Goal: Task Accomplishment & Management: Use online tool/utility

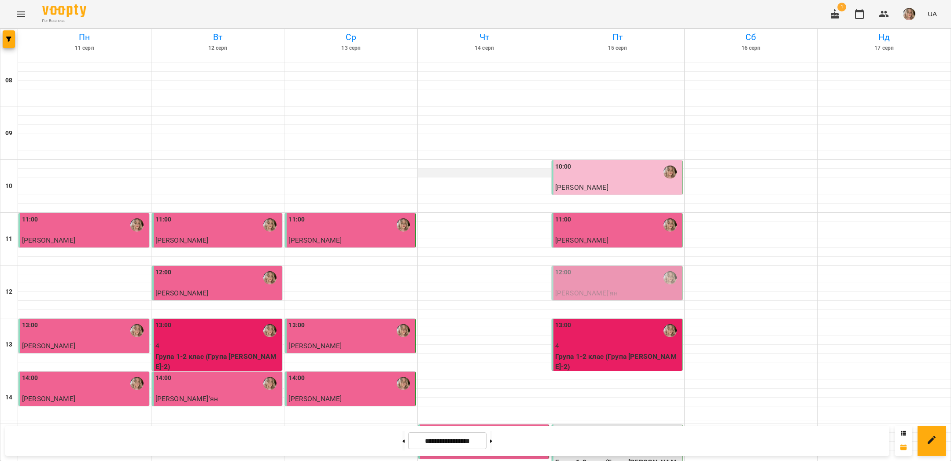
scroll to position [248, 0]
click at [492, 437] on button at bounding box center [491, 440] width 2 height 19
type input "**********"
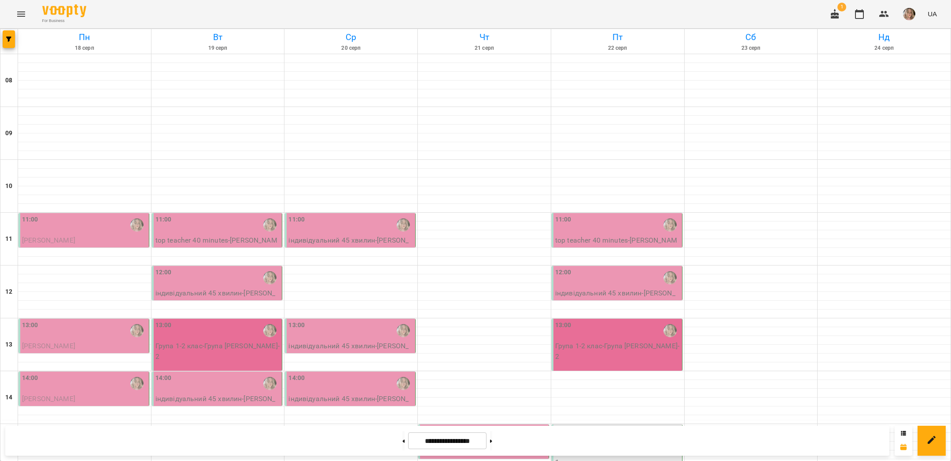
scroll to position [90, 0]
click at [77, 215] on div "11:00" at bounding box center [84, 225] width 125 height 20
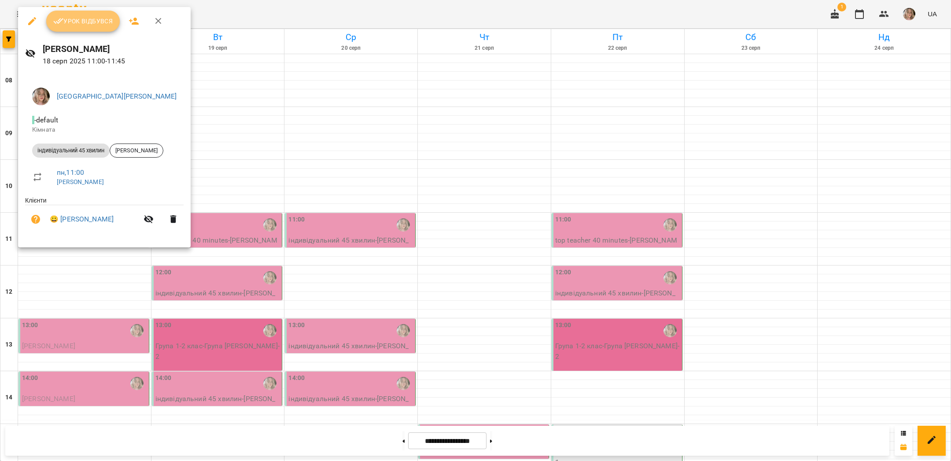
click at [96, 26] on span "Урок відбувся" at bounding box center [83, 21] width 60 height 11
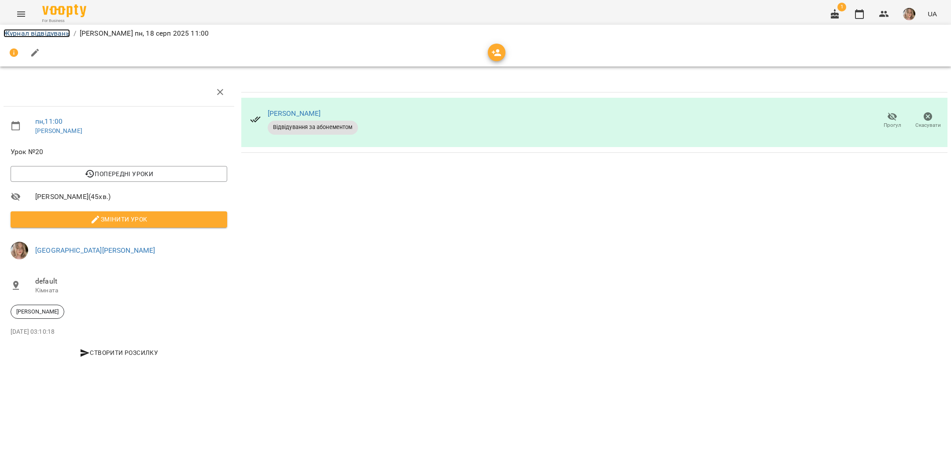
click at [58, 36] on link "Журнал відвідувань" at bounding box center [37, 33] width 66 height 8
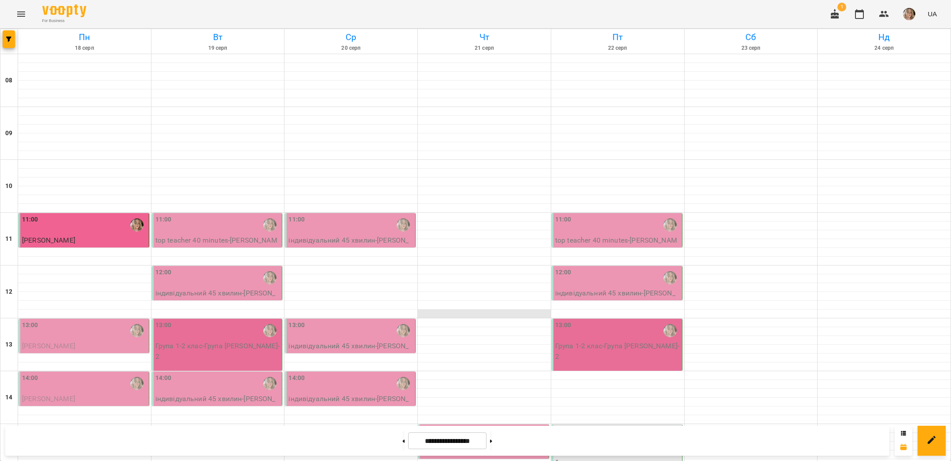
scroll to position [122, 0]
click at [833, 11] on icon "button" at bounding box center [835, 14] width 11 height 11
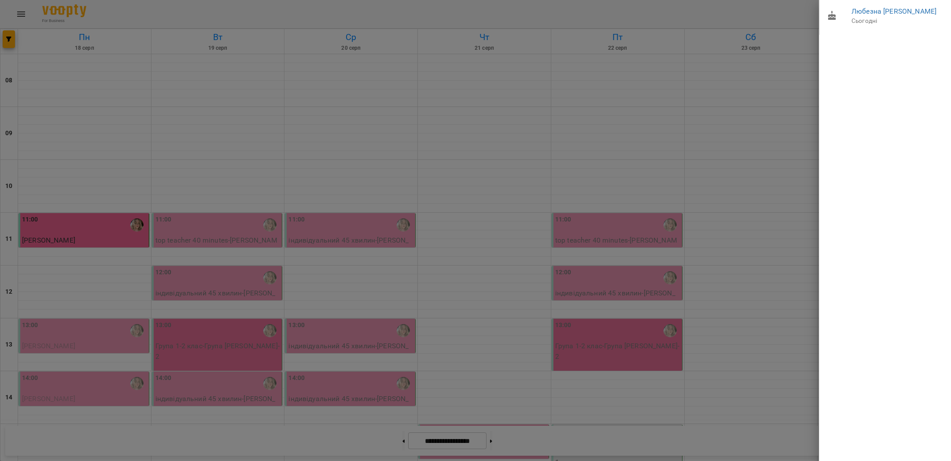
click at [799, 11] on div at bounding box center [475, 230] width 951 height 461
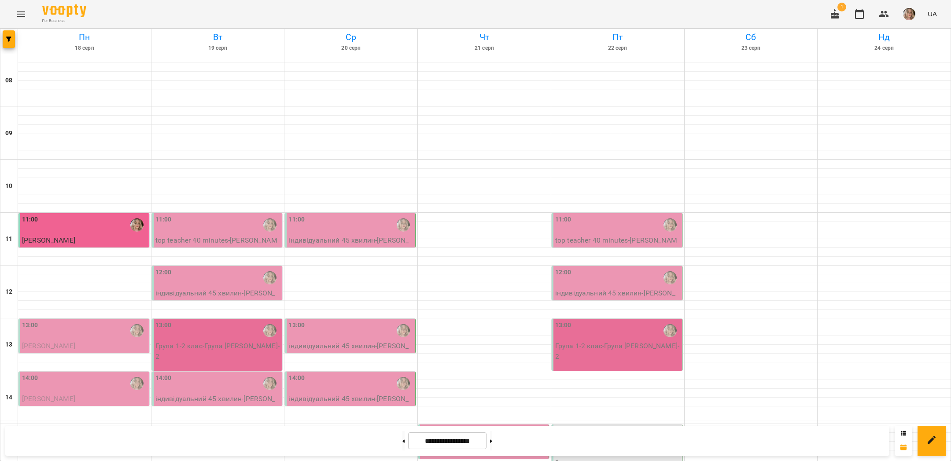
click at [913, 13] on img "button" at bounding box center [909, 14] width 12 height 12
click at [893, 34] on span "[GEOGRAPHIC_DATA][PERSON_NAME]" at bounding box center [916, 38] width 62 height 21
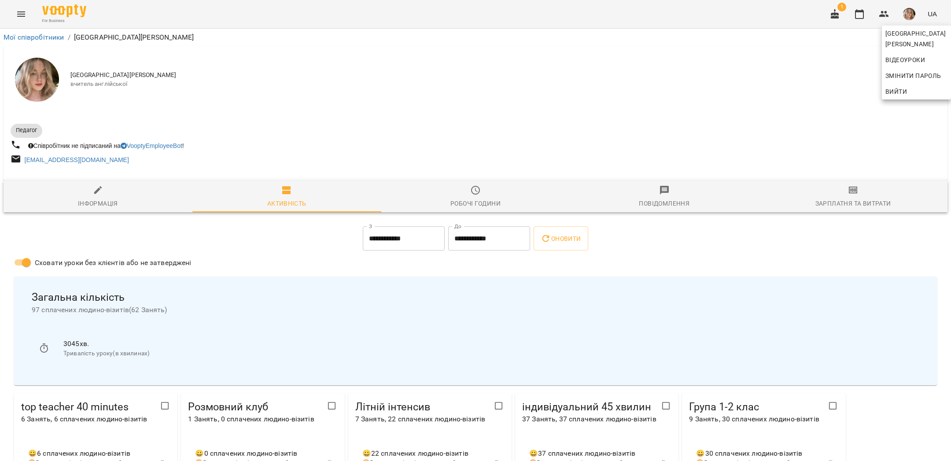
click at [757, 22] on div at bounding box center [475, 230] width 951 height 461
click at [842, 203] on div "Зарплатня та Витрати" at bounding box center [853, 203] width 76 height 11
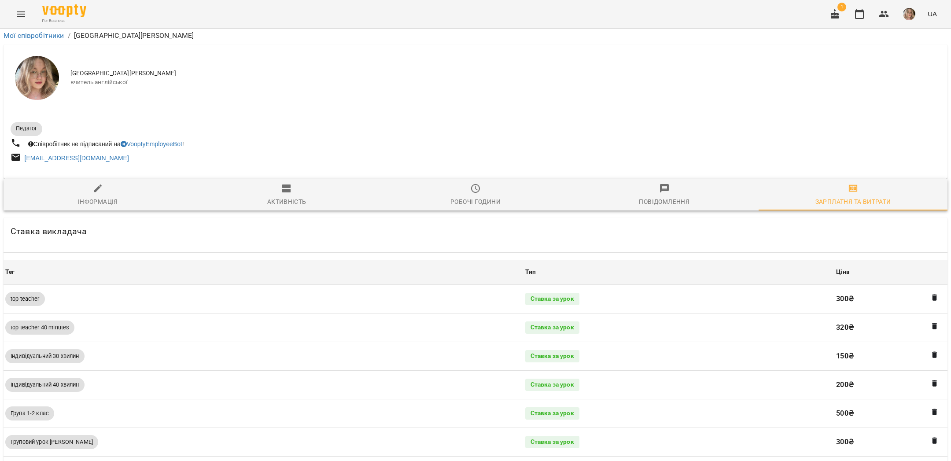
scroll to position [365, 0]
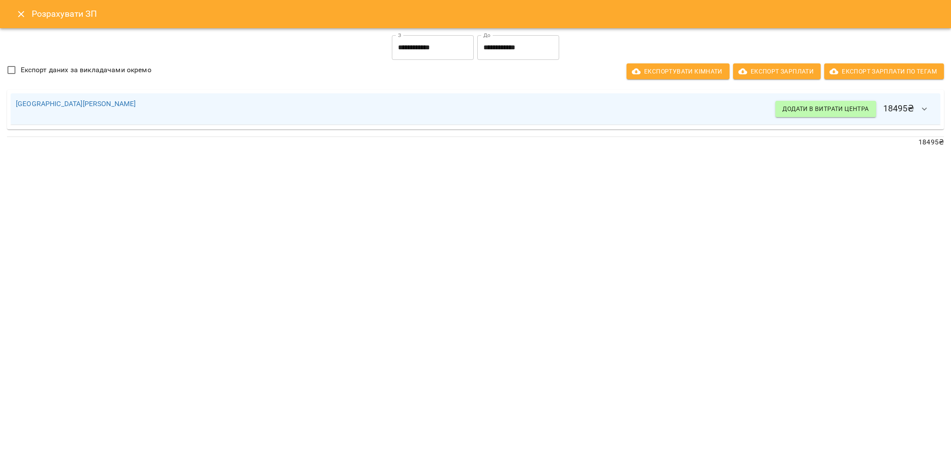
click at [449, 43] on input "**********" at bounding box center [433, 47] width 82 height 25
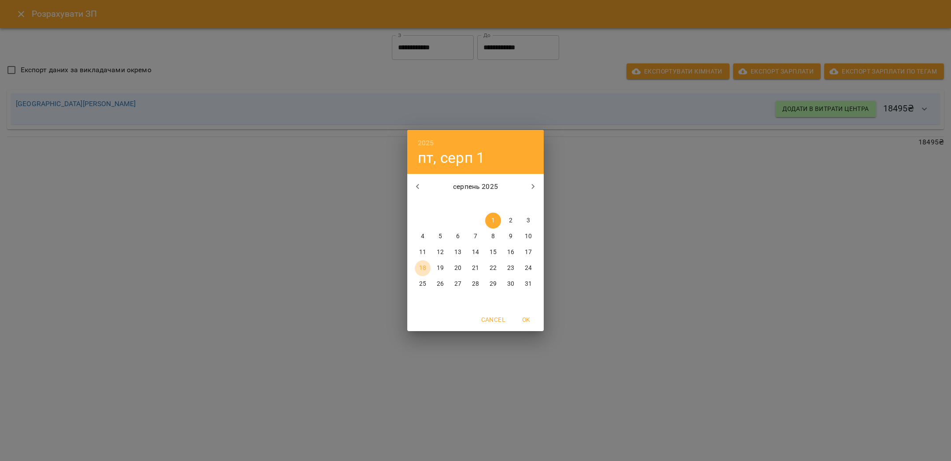
click at [422, 269] on p "18" at bounding box center [422, 268] width 7 height 9
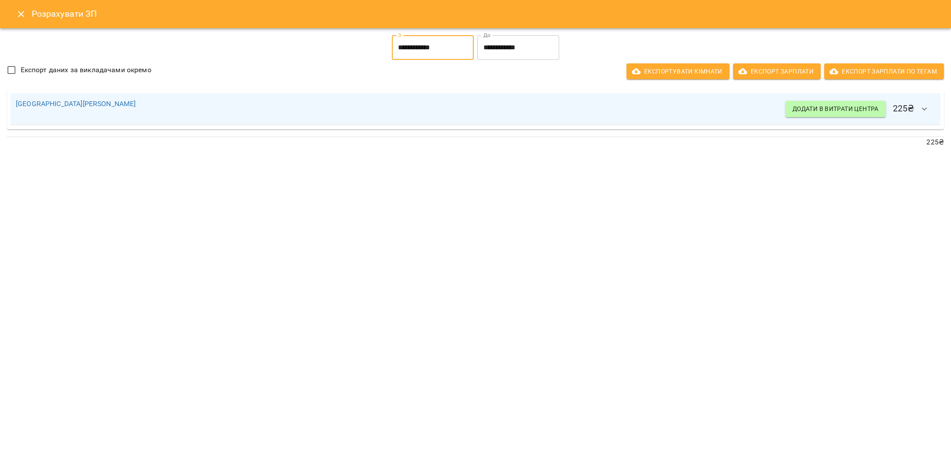
click at [424, 53] on input "**********" at bounding box center [433, 47] width 82 height 25
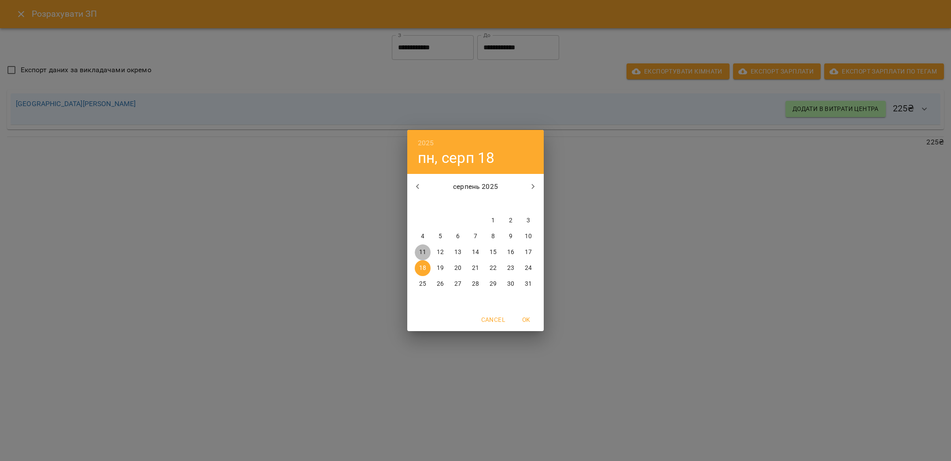
click at [419, 254] on p "11" at bounding box center [422, 252] width 7 height 9
type input "**********"
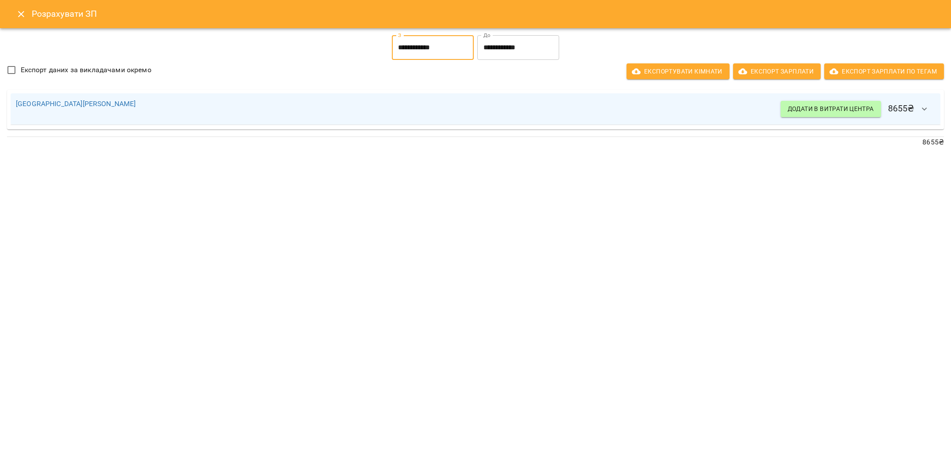
click at [436, 47] on input "**********" at bounding box center [433, 47] width 82 height 25
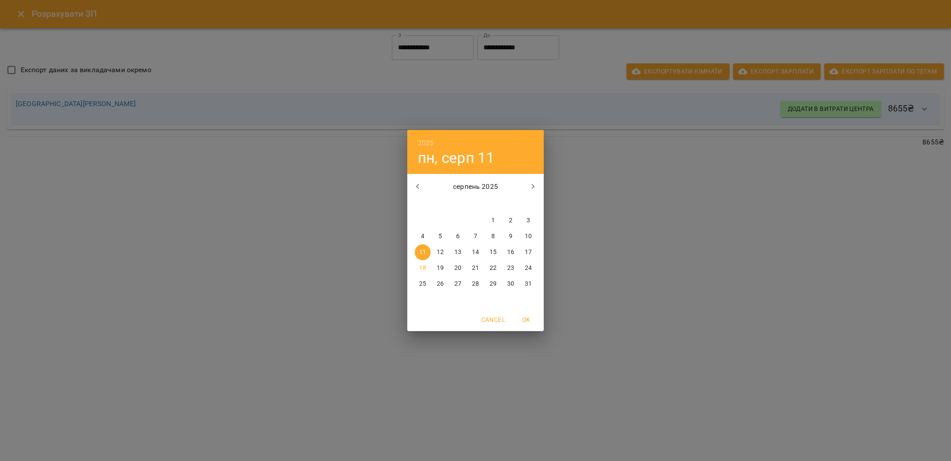
click at [331, 222] on div "2025 пн, серп 11 серпень 2025 пн вт ср чт пт сб нд 28 29 30 31 1 2 3 4 5 6 7 8 …" at bounding box center [475, 230] width 951 height 461
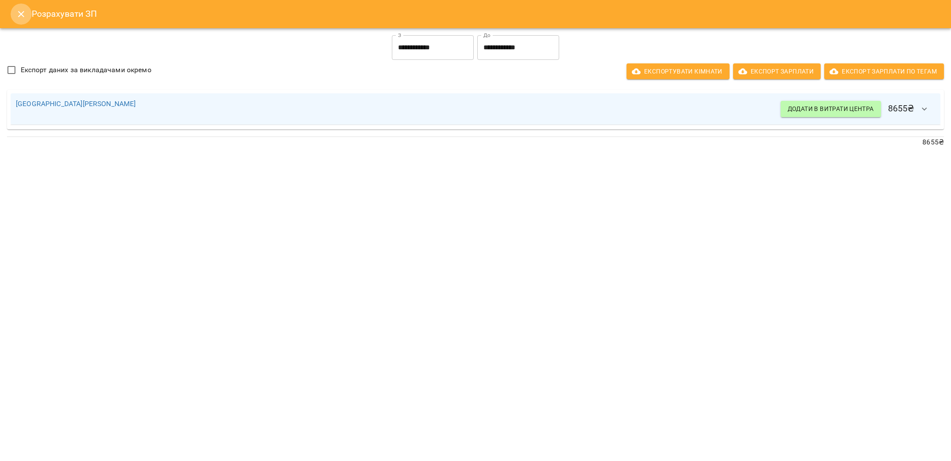
click at [25, 19] on button "Close" at bounding box center [21, 14] width 21 height 21
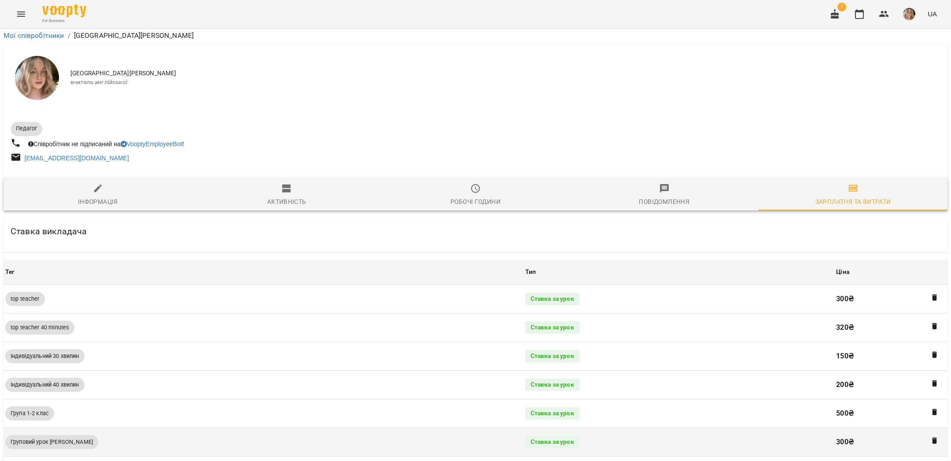
scroll to position [0, 0]
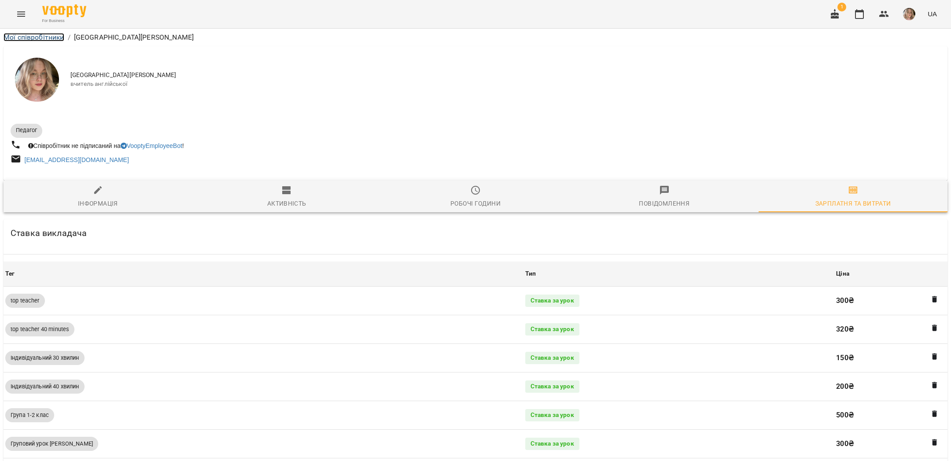
click at [25, 37] on link "Мої співробітники" at bounding box center [34, 37] width 61 height 8
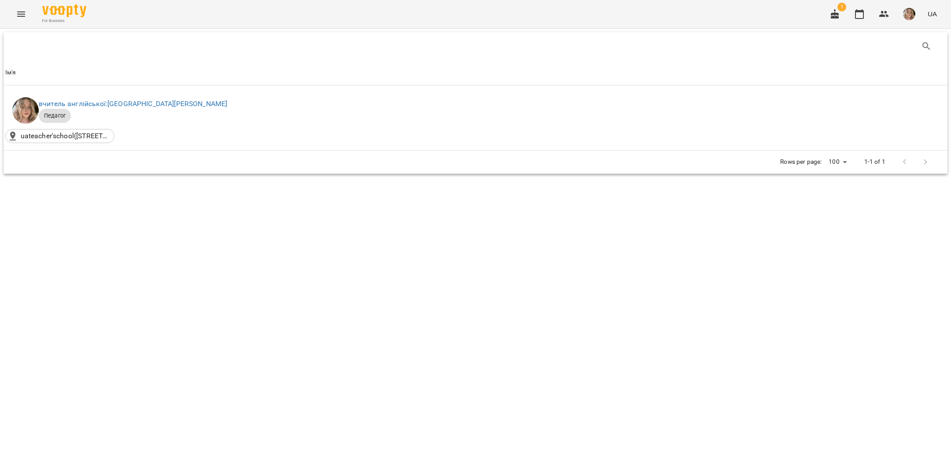
click at [19, 4] on button "Menu" at bounding box center [21, 14] width 21 height 21
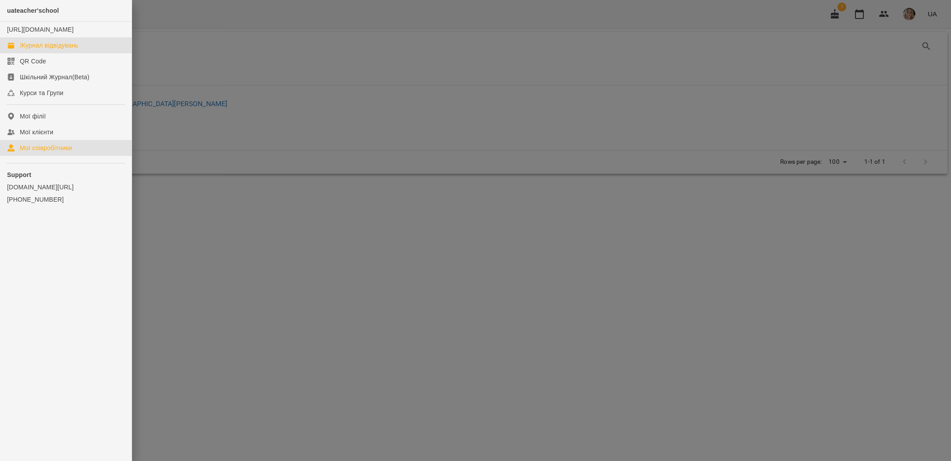
click at [42, 50] on div "Журнал відвідувань" at bounding box center [49, 45] width 59 height 9
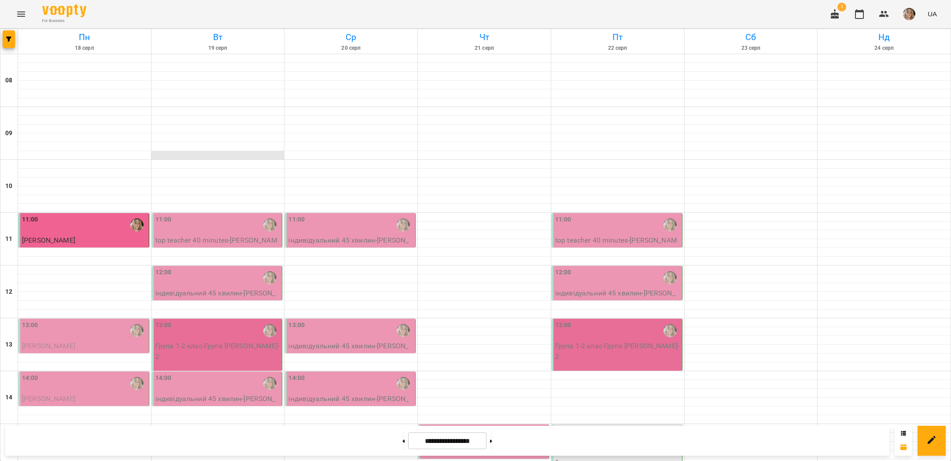
scroll to position [159, 0]
